Goal: Navigation & Orientation: Find specific page/section

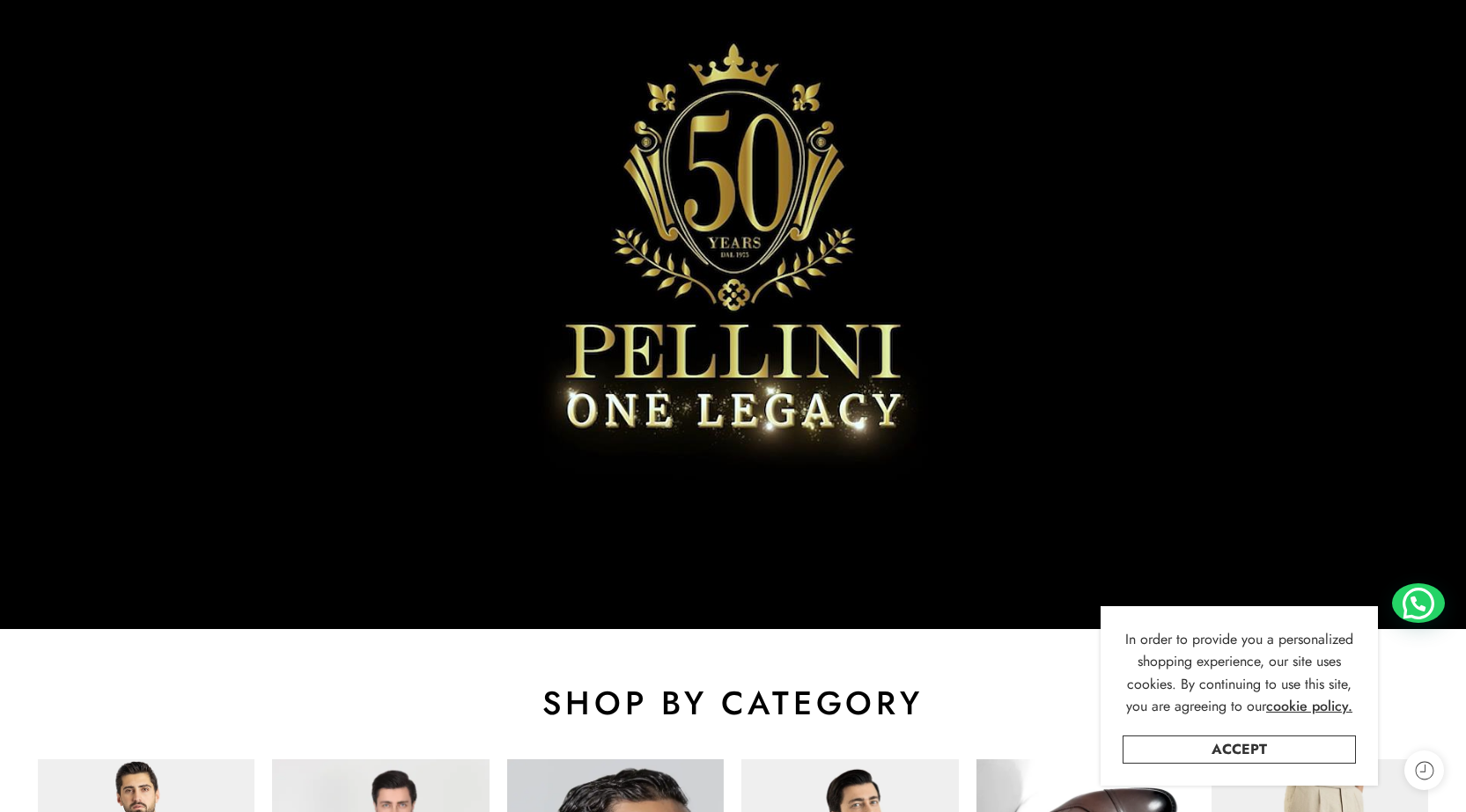
scroll to position [616, 0]
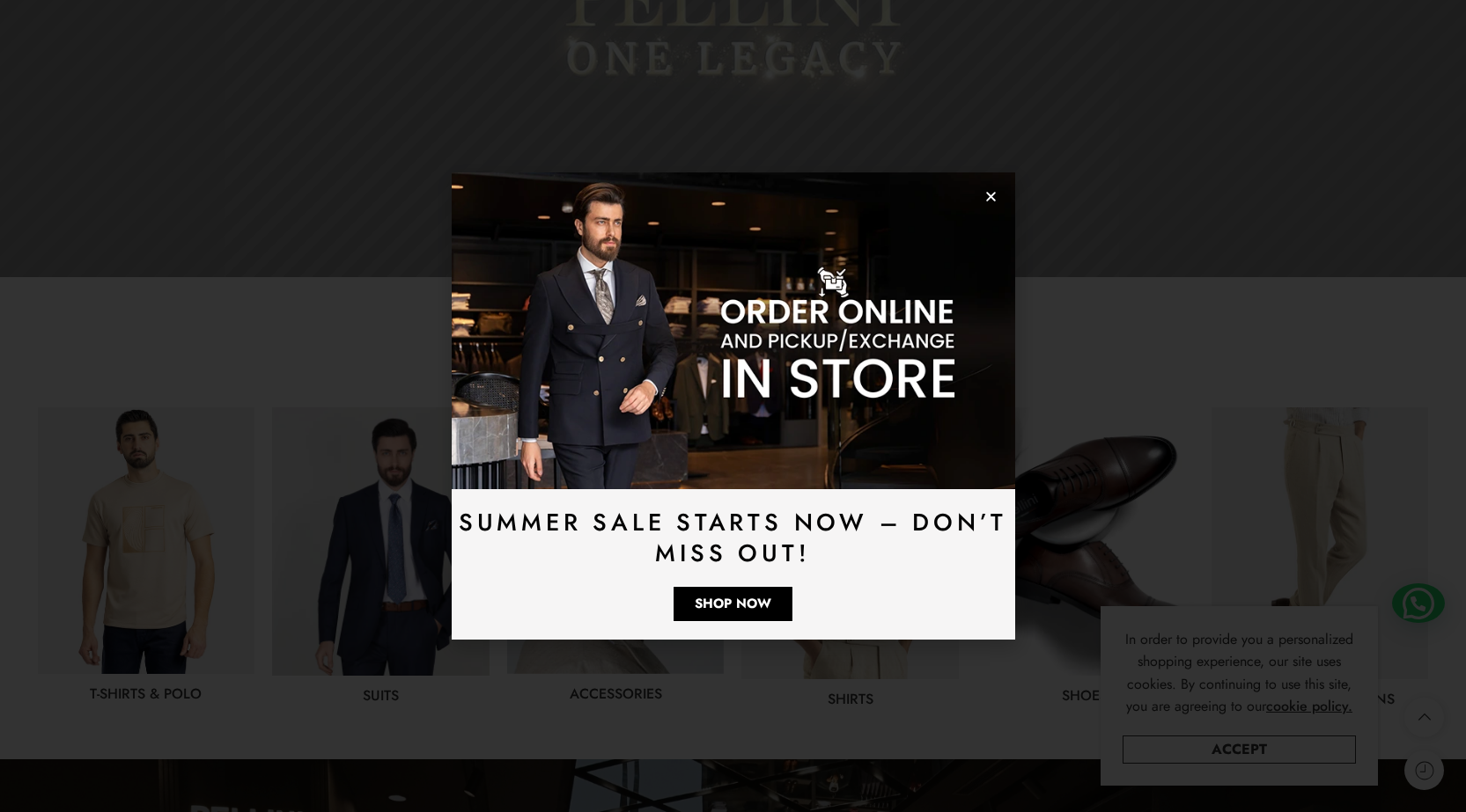
click at [988, 196] on icon "Close" at bounding box center [990, 196] width 13 height 13
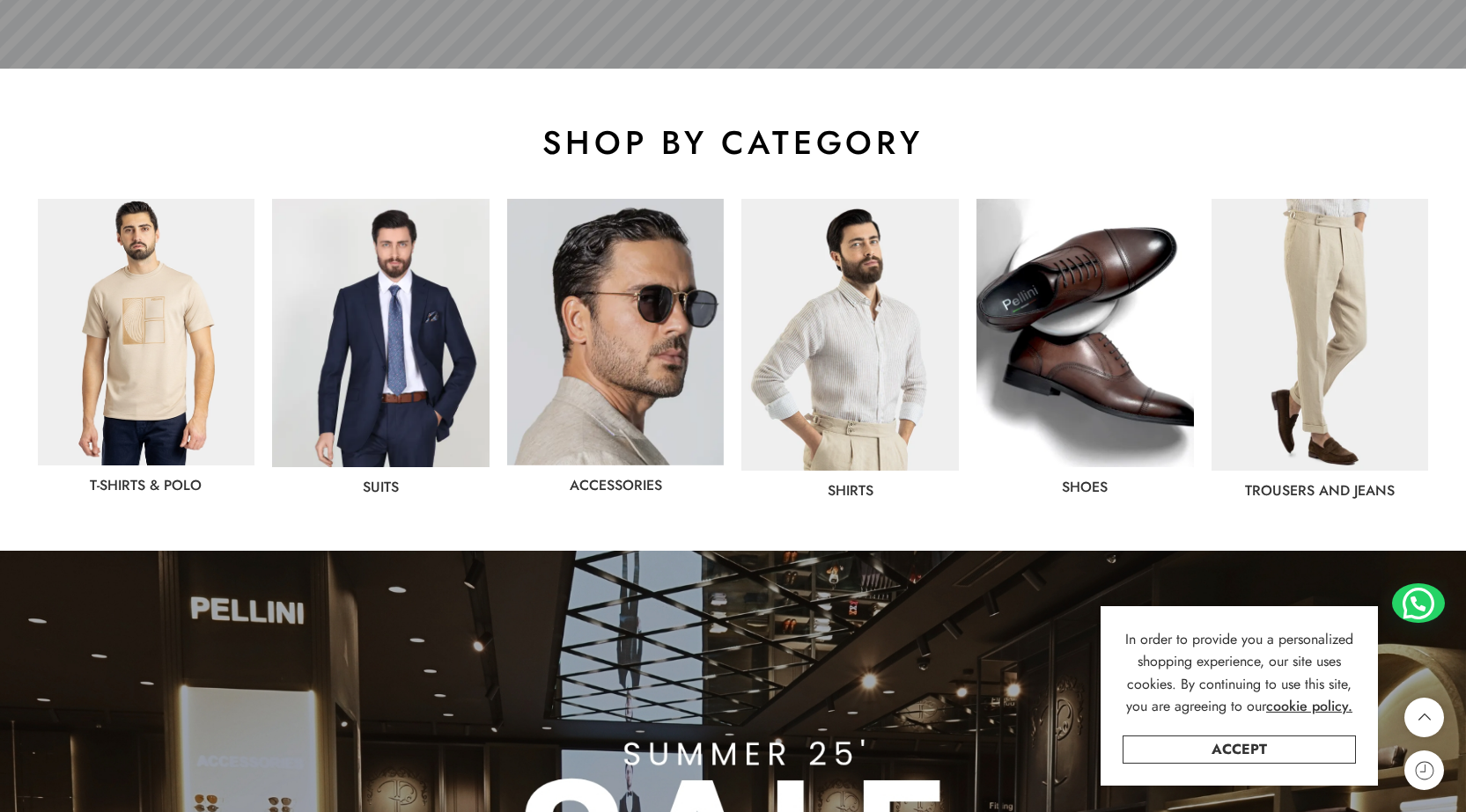
scroll to position [880, 0]
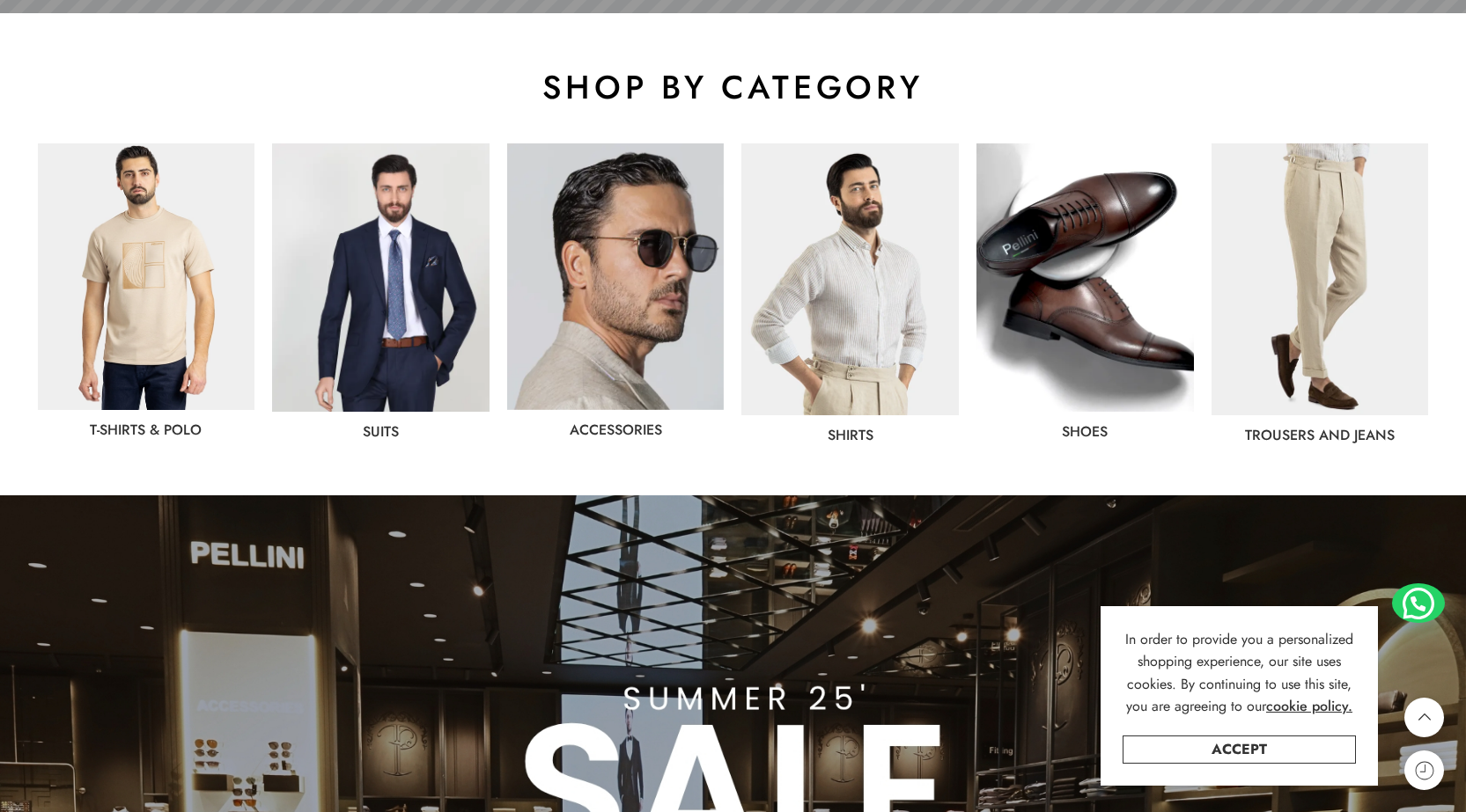
click at [380, 350] on img at bounding box center [380, 277] width 218 height 269
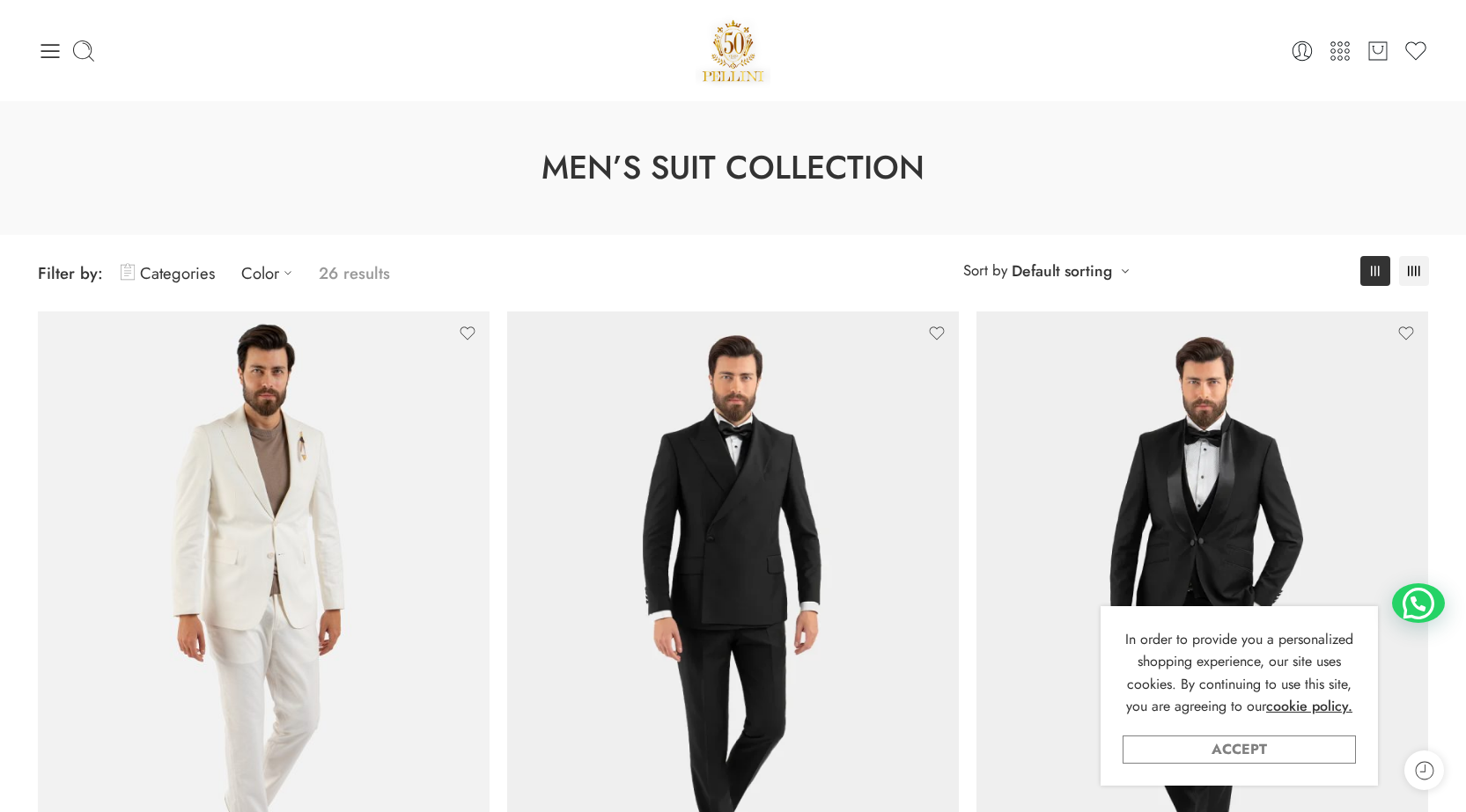
click at [1248, 751] on link "Accept" at bounding box center [1239, 750] width 233 height 28
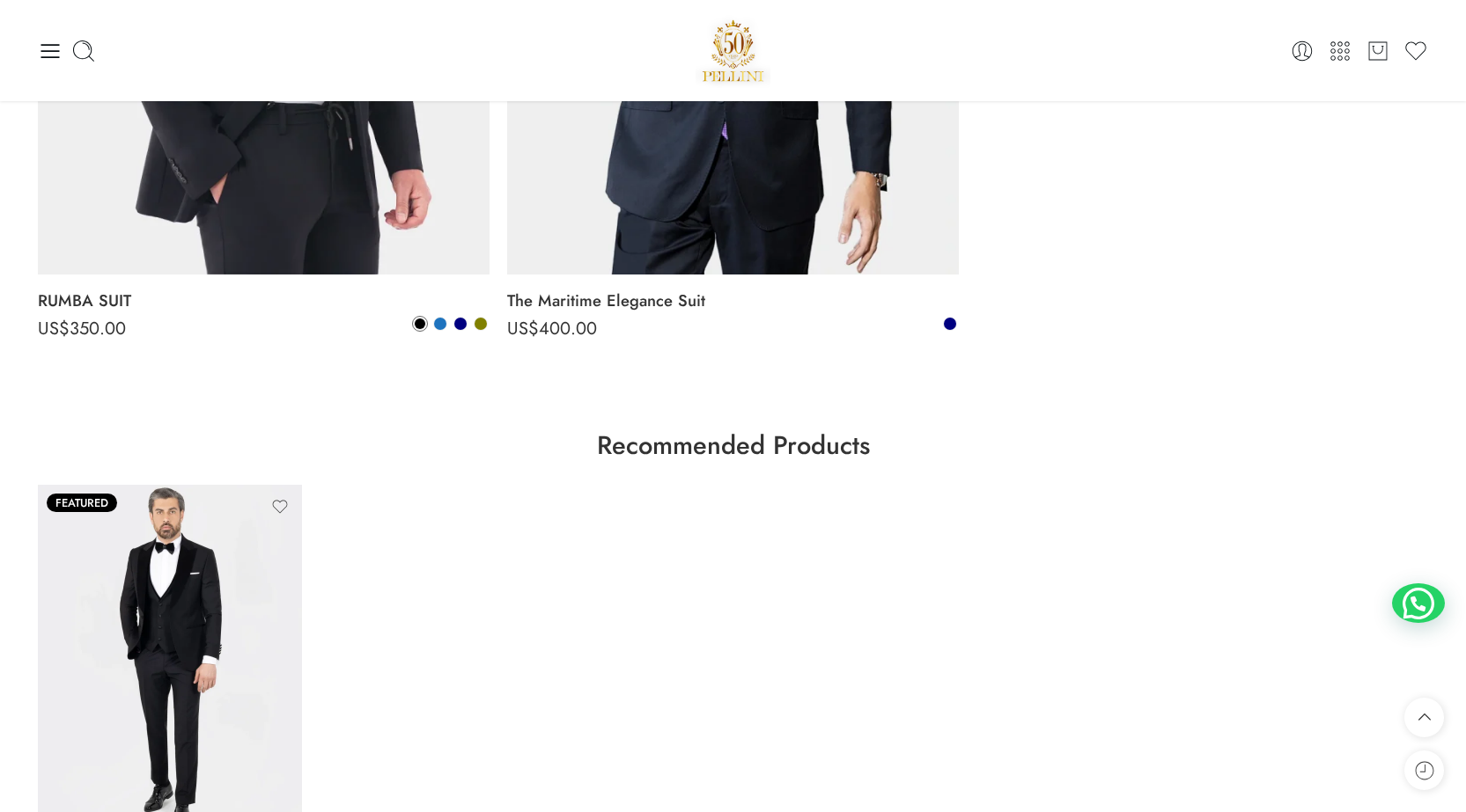
scroll to position [5984, 0]
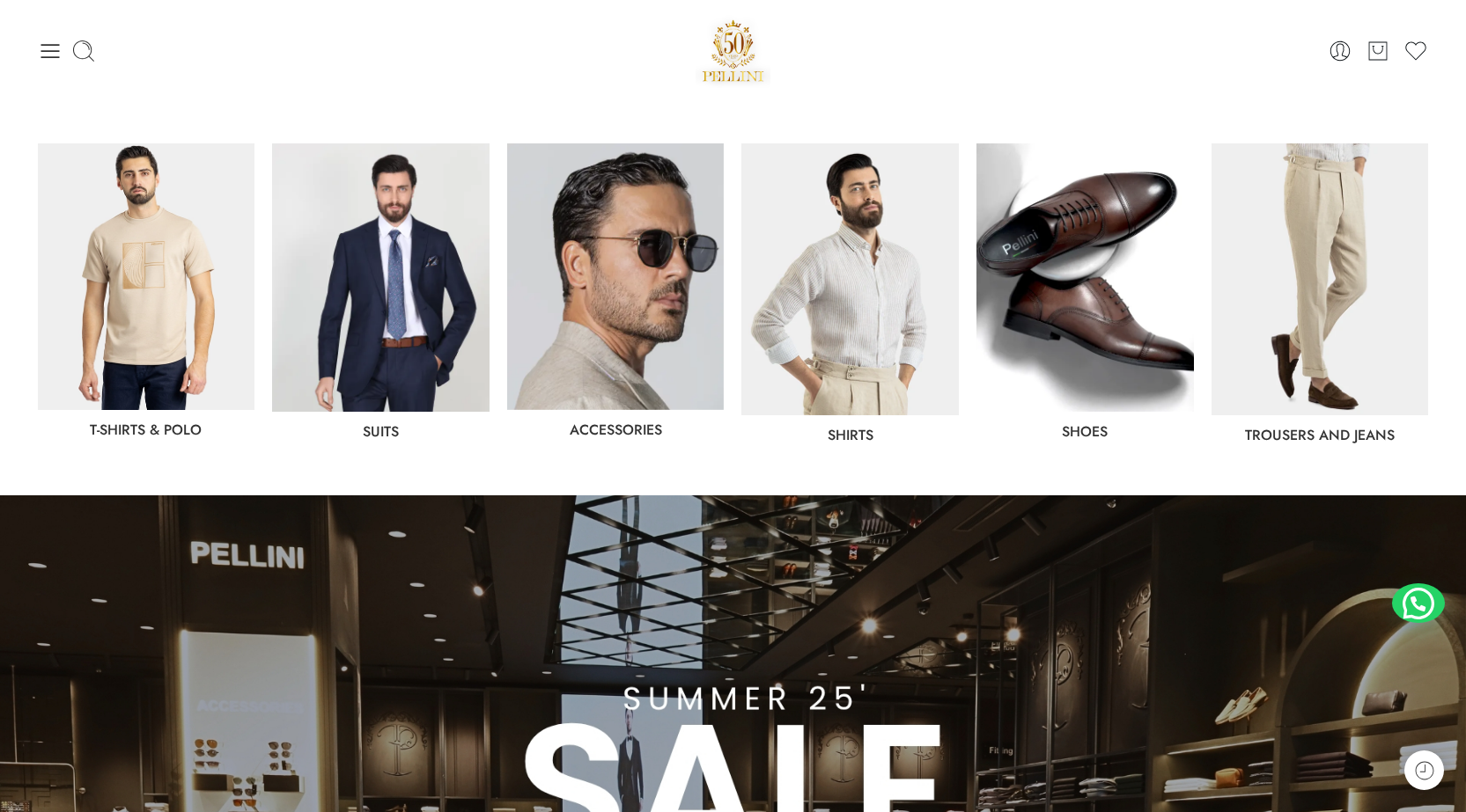
click at [856, 287] on img at bounding box center [850, 279] width 218 height 272
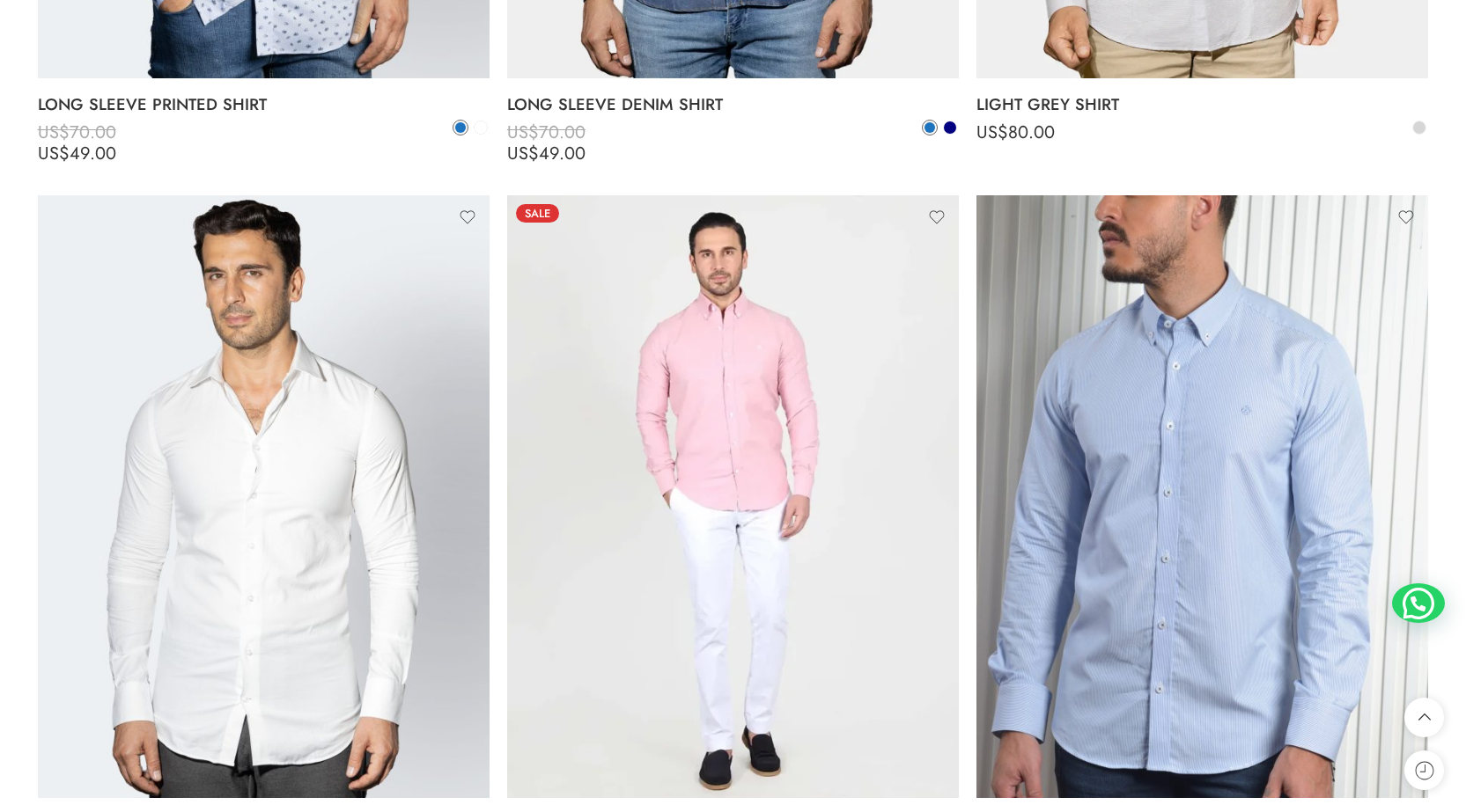
scroll to position [5280, 0]
